Goal: Task Accomplishment & Management: Complete application form

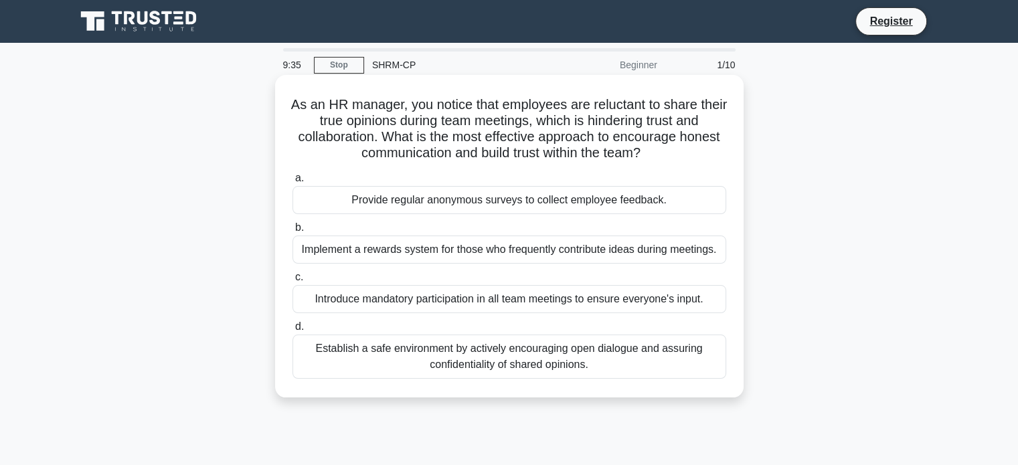
click at [544, 364] on div "Establish a safe environment by actively encouraging open dialogue and assuring…" at bounding box center [510, 357] width 434 height 44
click at [293, 331] on input "d. Establish a safe environment by actively encouraging open dialogue and assur…" at bounding box center [293, 327] width 0 height 9
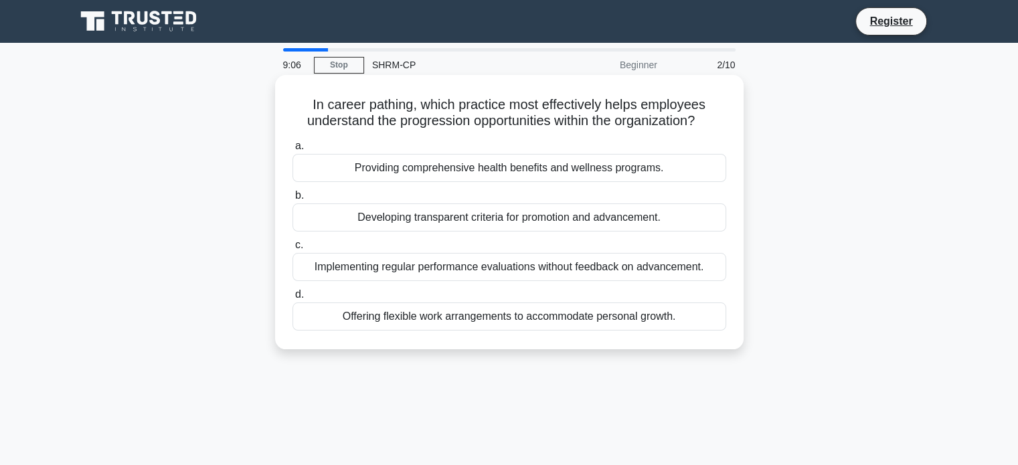
click at [501, 219] on div "Developing transparent criteria for promotion and advancement." at bounding box center [510, 218] width 434 height 28
click at [293, 200] on input "b. Developing transparent criteria for promotion and advancement." at bounding box center [293, 195] width 0 height 9
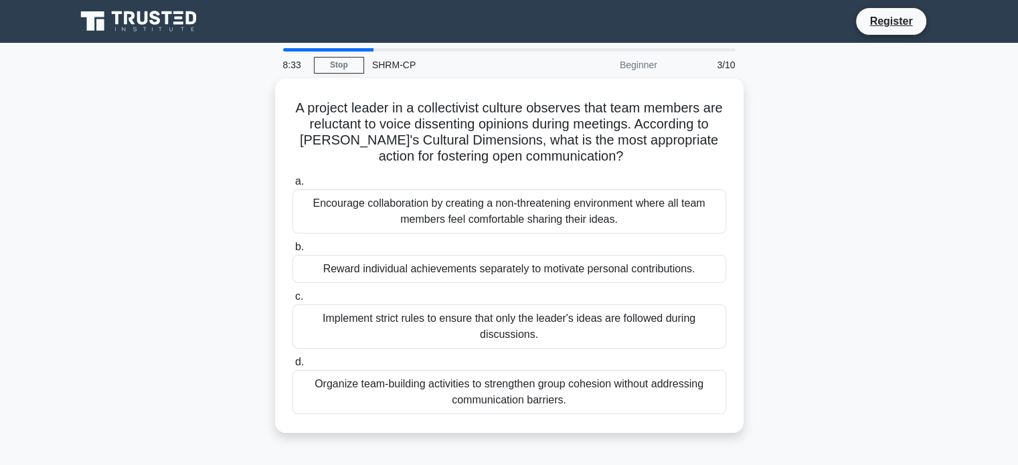
click at [501, 219] on div "Encourage collaboration by creating a non-threatening environment where all tea…" at bounding box center [510, 211] width 434 height 44
click at [293, 186] on input "a. Encourage collaboration by creating a non-threatening environment where all …" at bounding box center [293, 181] width 0 height 9
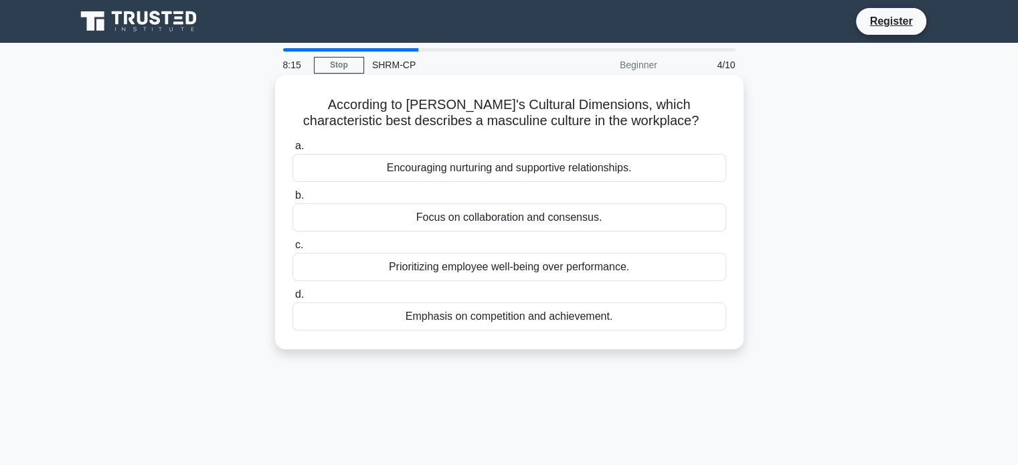
click at [484, 316] on div "Emphasis on competition and achievement." at bounding box center [510, 317] width 434 height 28
click at [293, 299] on input "d. Emphasis on competition and achievement." at bounding box center [293, 295] width 0 height 9
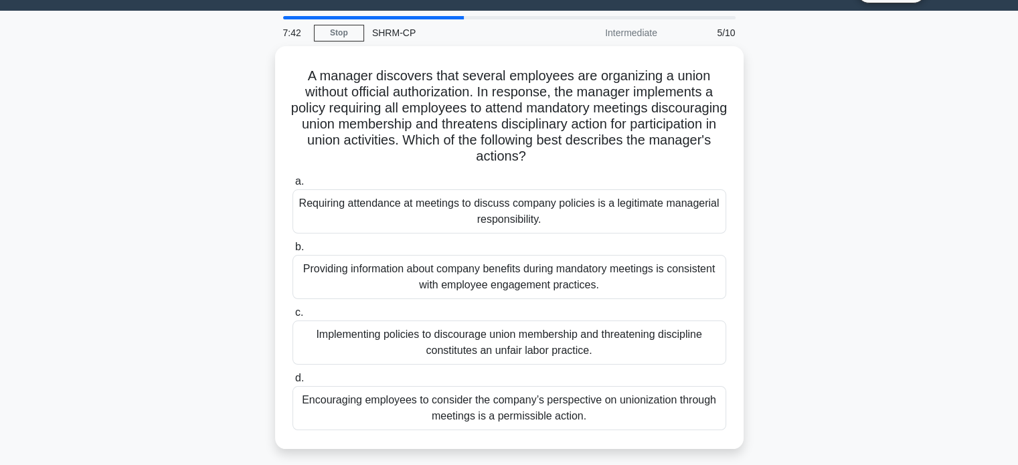
scroll to position [35, 0]
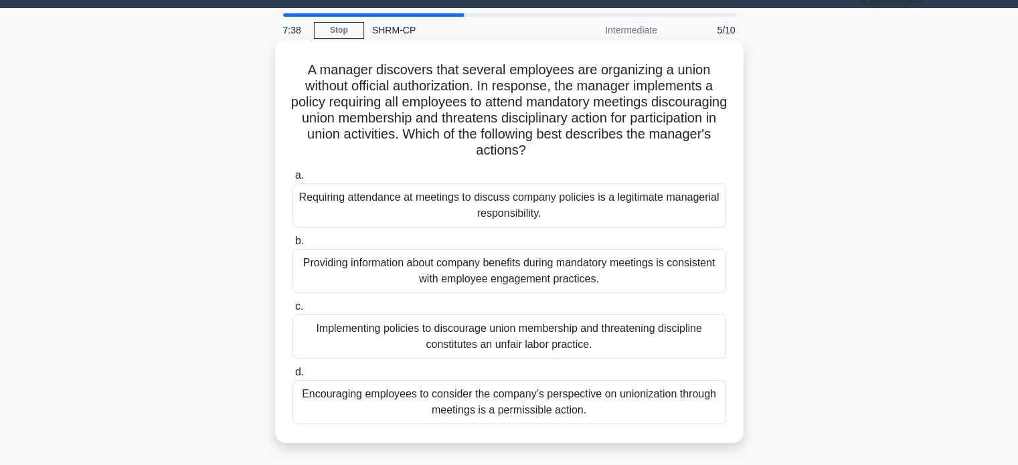
click at [460, 333] on div "Implementing policies to discourage union membership and threatening discipline…" at bounding box center [510, 337] width 434 height 44
click at [293, 311] on input "c. Implementing policies to discourage union membership and threatening discipl…" at bounding box center [293, 307] width 0 height 9
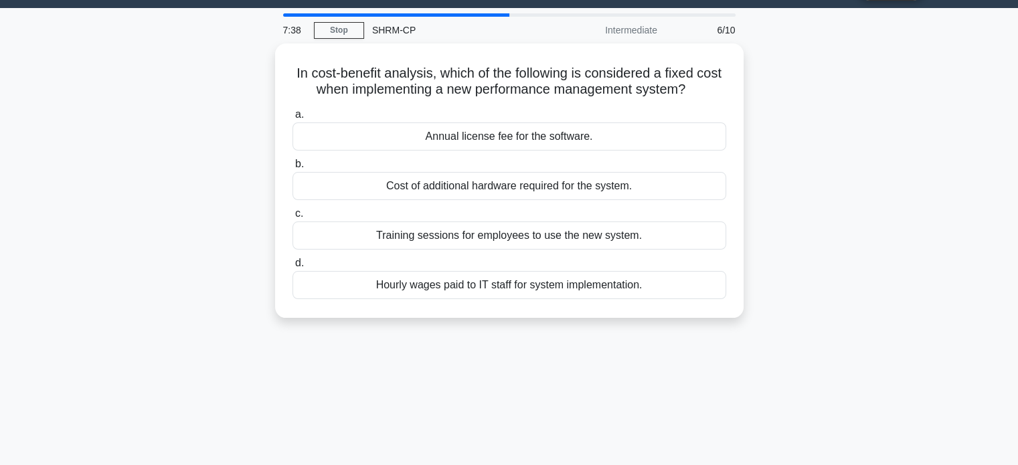
scroll to position [0, 0]
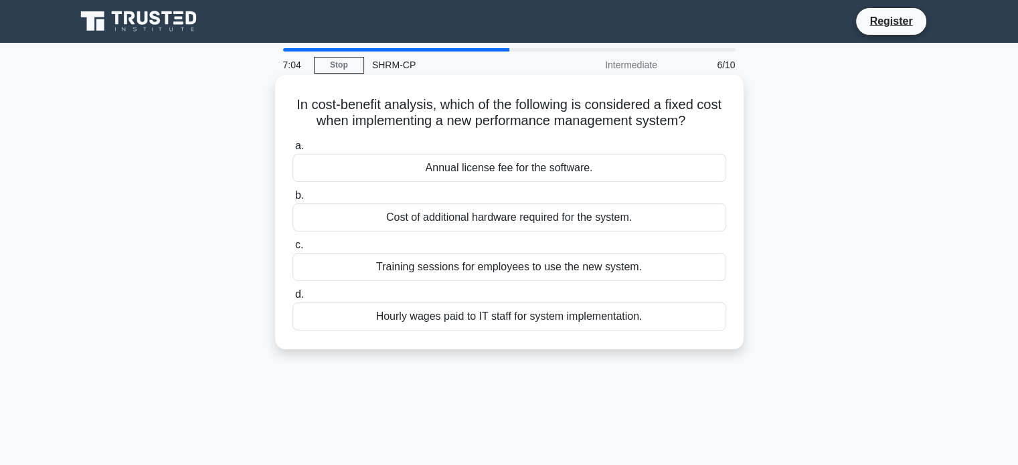
click at [534, 174] on div "Annual license fee for the software." at bounding box center [510, 168] width 434 height 28
click at [293, 151] on input "a. Annual license fee for the software." at bounding box center [293, 146] width 0 height 9
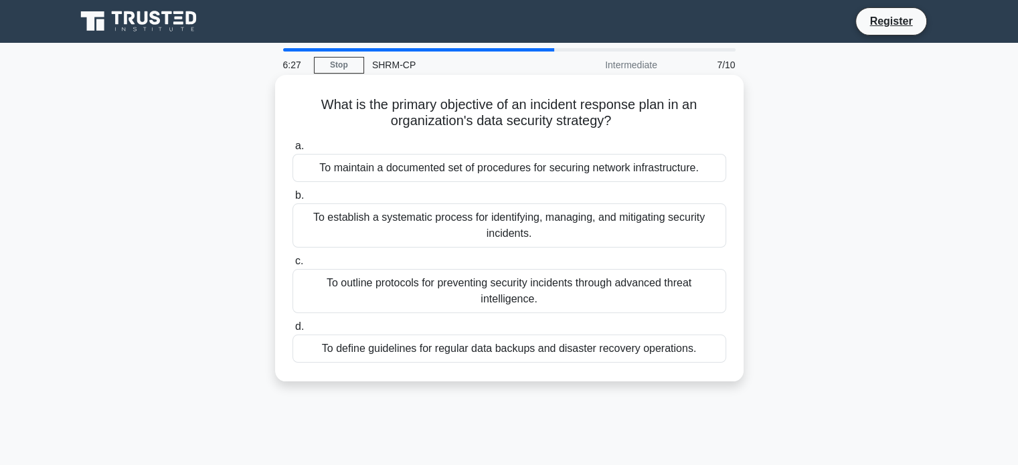
click at [522, 221] on div "To establish a systematic process for identifying, managing, and mitigating sec…" at bounding box center [510, 226] width 434 height 44
click at [293, 200] on input "b. To establish a systematic process for identifying, managing, and mitigating …" at bounding box center [293, 195] width 0 height 9
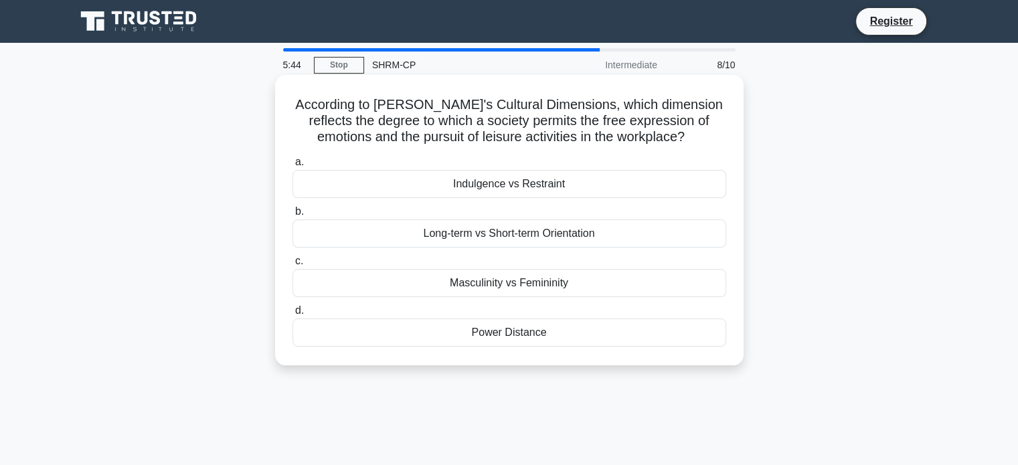
click at [520, 184] on div "Indulgence vs Restraint" at bounding box center [510, 184] width 434 height 28
click at [293, 167] on input "a. Indulgence vs Restraint" at bounding box center [293, 162] width 0 height 9
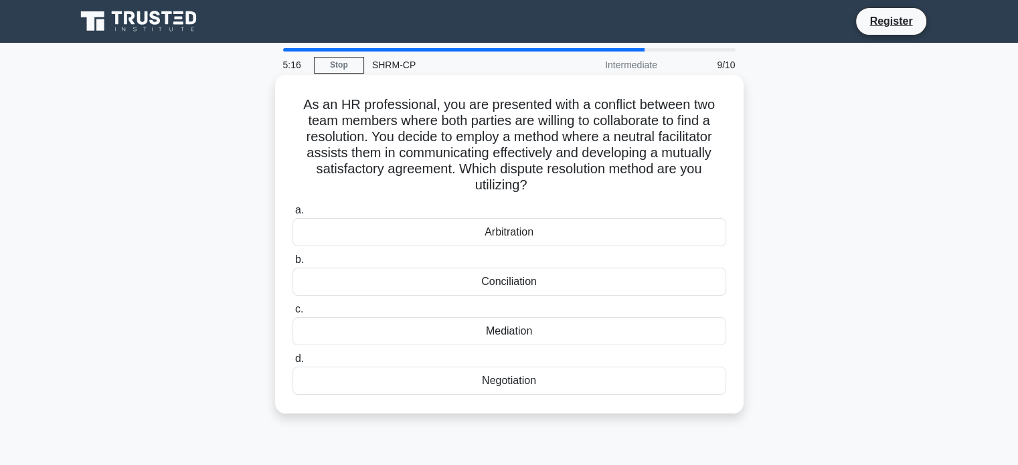
click at [513, 331] on div "Mediation" at bounding box center [510, 331] width 434 height 28
click at [293, 314] on input "c. Mediation" at bounding box center [293, 309] width 0 height 9
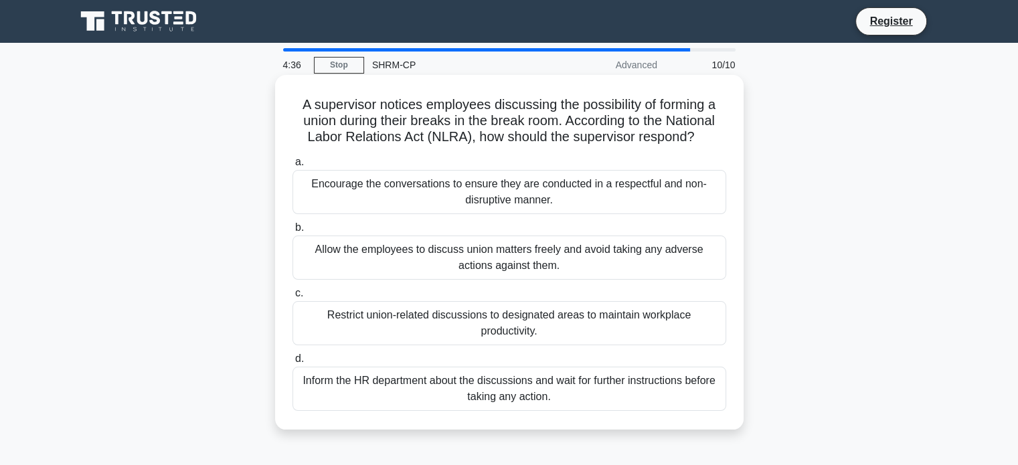
click at [640, 256] on div "Allow the employees to discuss union matters freely and avoid taking any advers…" at bounding box center [510, 258] width 434 height 44
click at [293, 232] on input "b. Allow the employees to discuss union matters freely and avoid taking any adv…" at bounding box center [293, 228] width 0 height 9
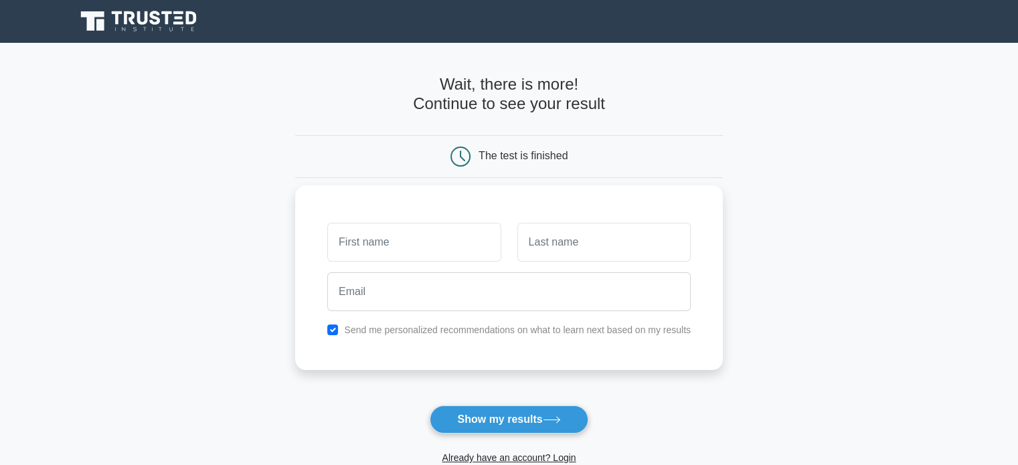
click at [456, 249] on input "text" at bounding box center [413, 242] width 173 height 39
type input "Dimitri"
click at [564, 259] on input "text" at bounding box center [604, 242] width 173 height 39
type input "Pacheco"
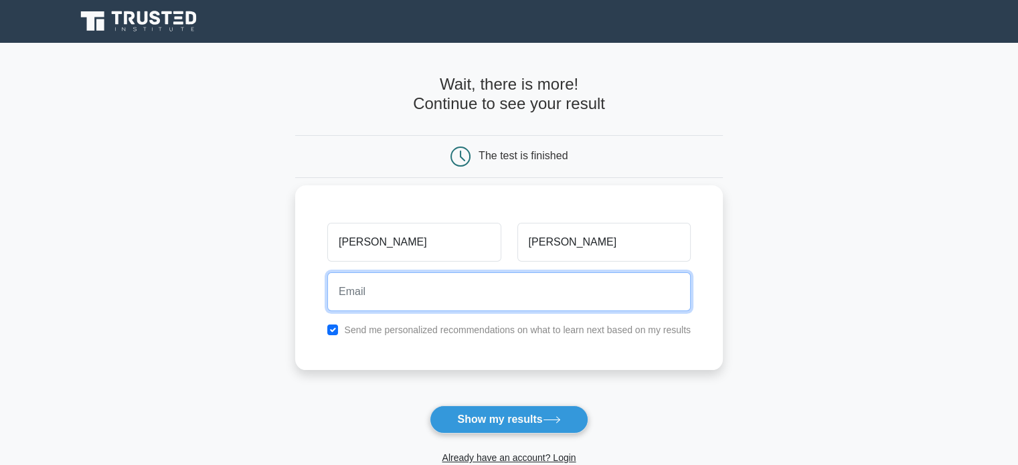
click at [533, 302] on input "email" at bounding box center [509, 292] width 364 height 39
type input "mitri-pacheco@hotmail.com"
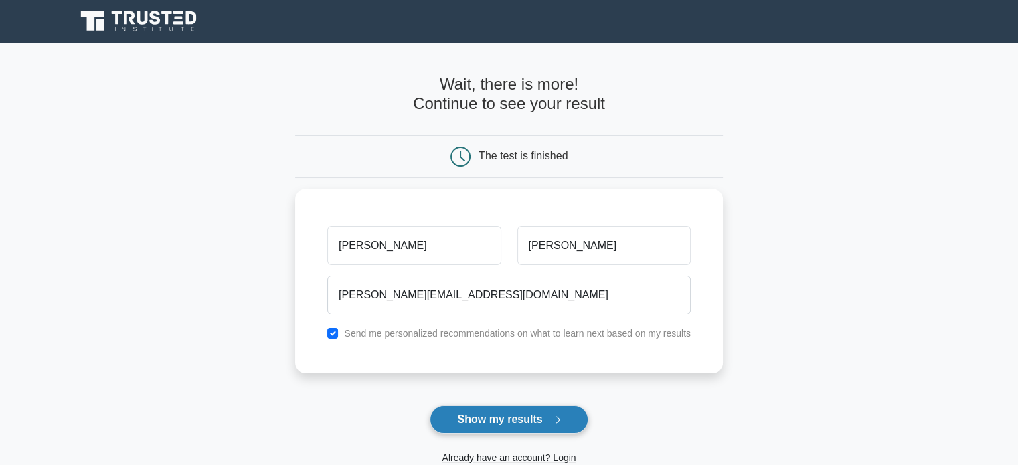
click at [525, 414] on button "Show my results" at bounding box center [509, 420] width 158 height 28
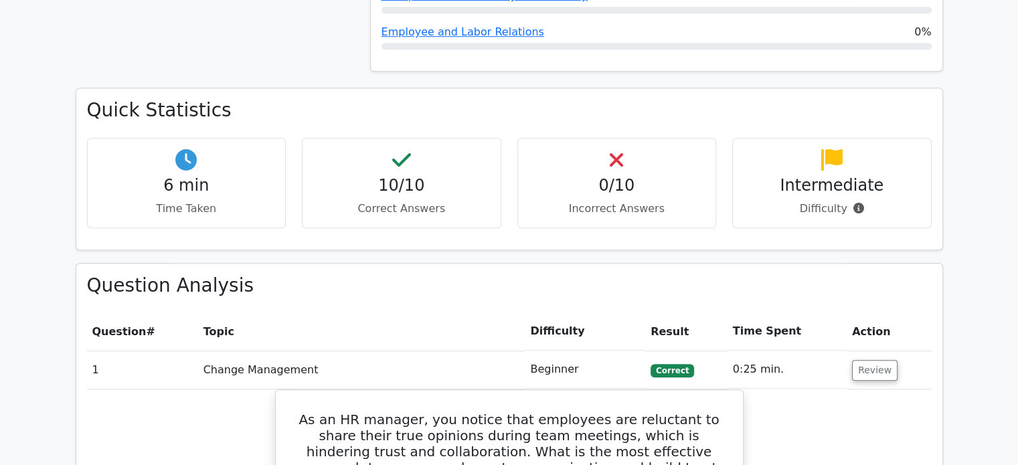
scroll to position [788, 0]
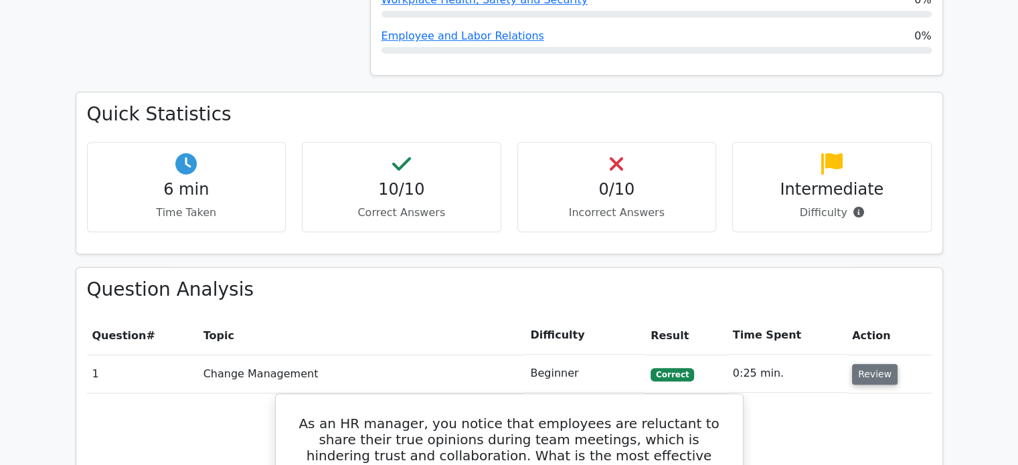
click at [870, 364] on button "Review" at bounding box center [875, 374] width 46 height 21
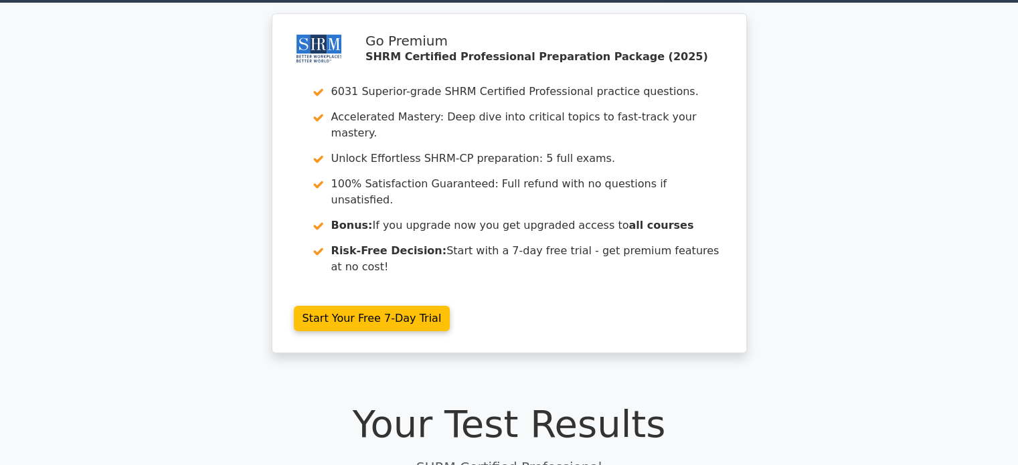
scroll to position [0, 0]
